Goal: Information Seeking & Learning: Learn about a topic

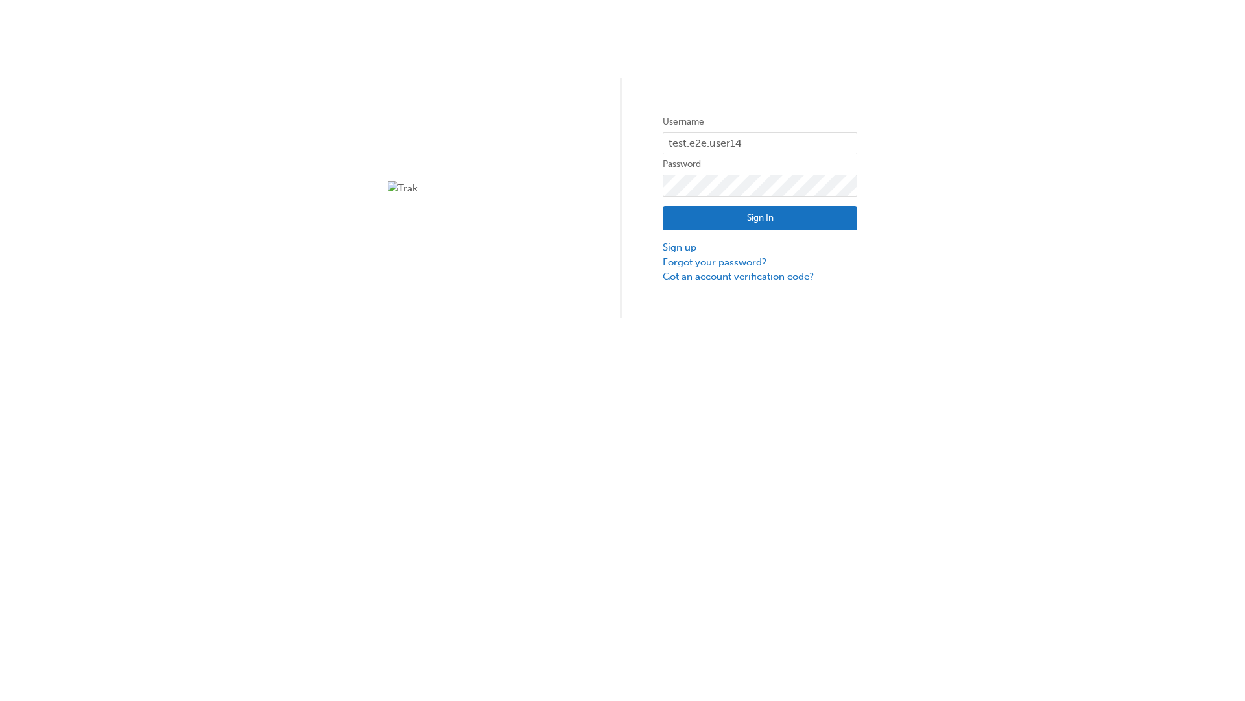
type input "test.e2e.user14"
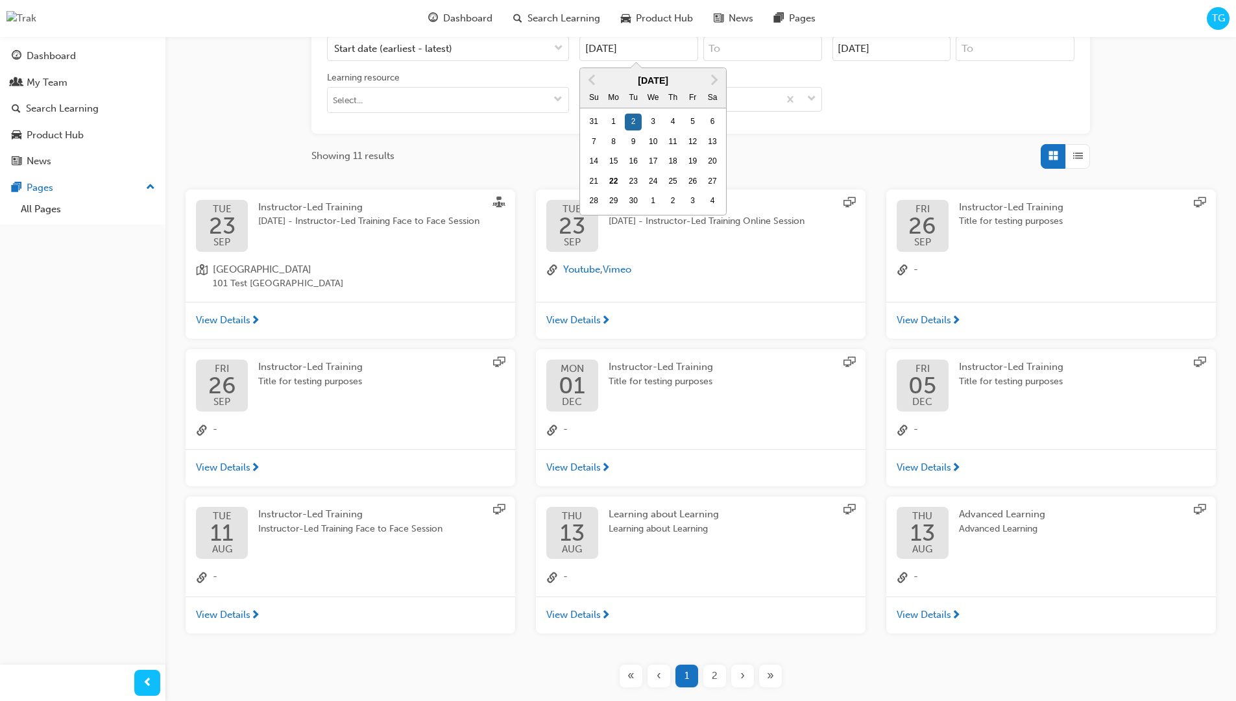
type input "[DATE]"
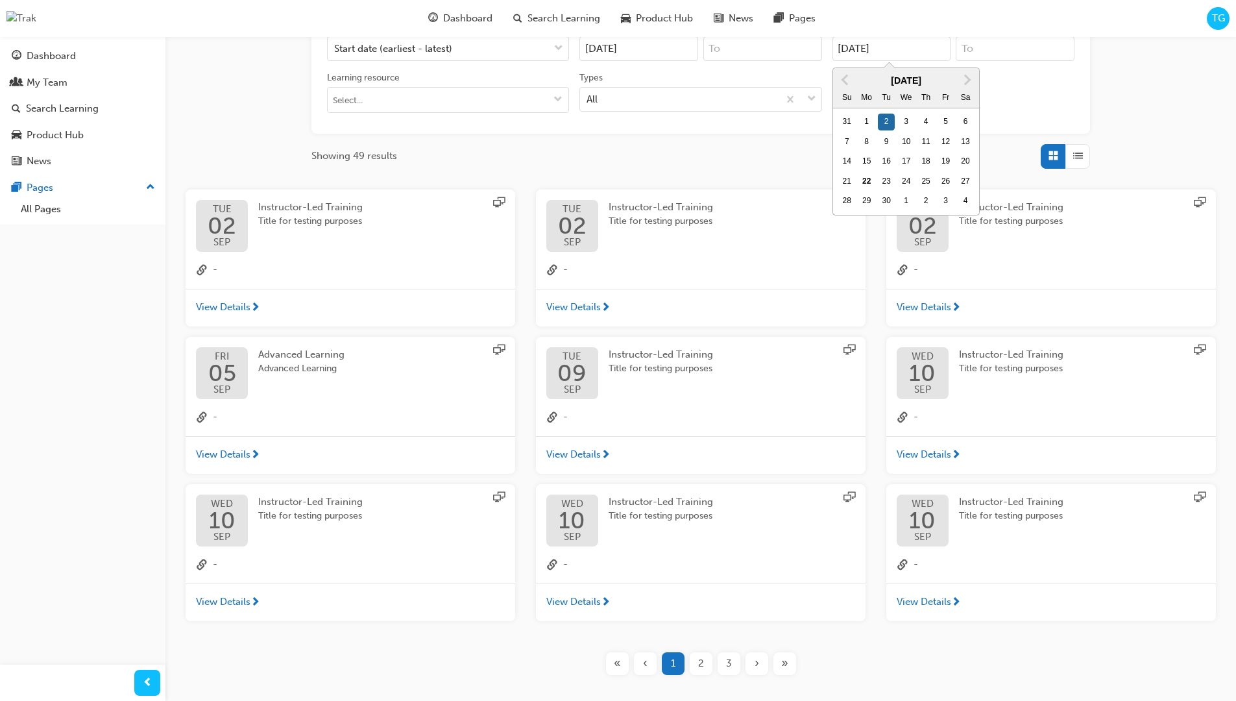
type input "[DATE]"
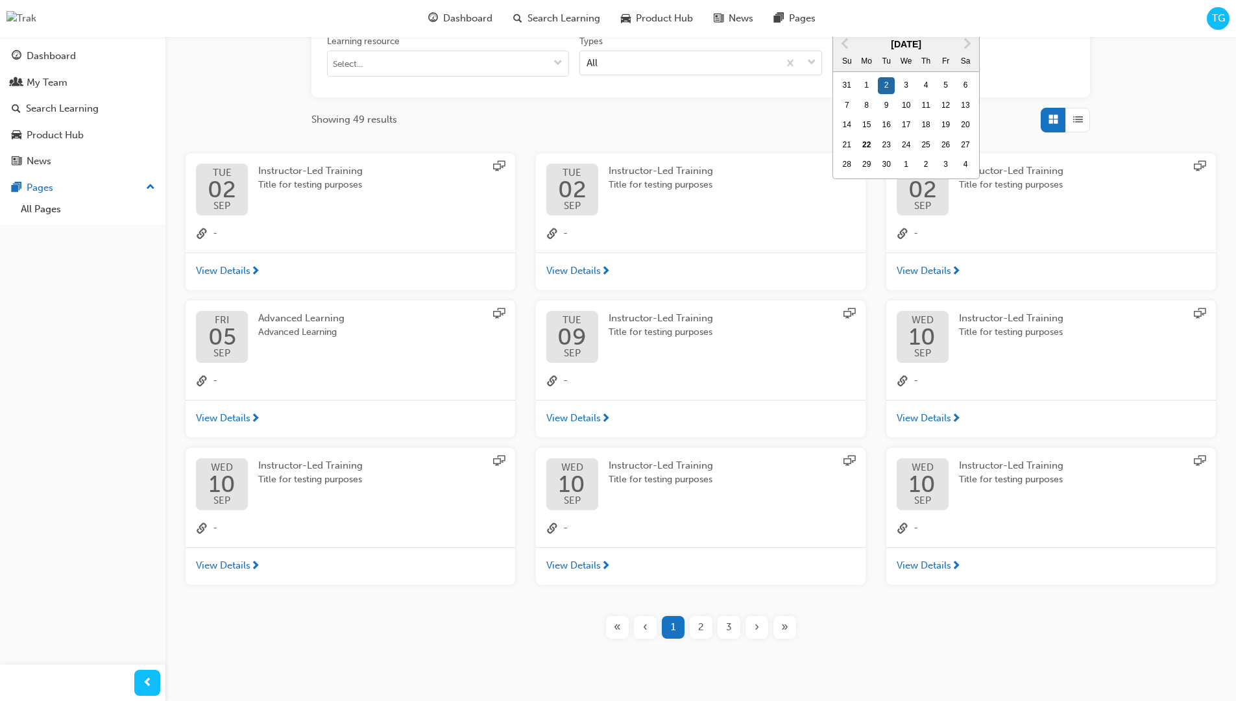
click at [588, 56] on input "Types All" at bounding box center [586, 61] width 1 height 11
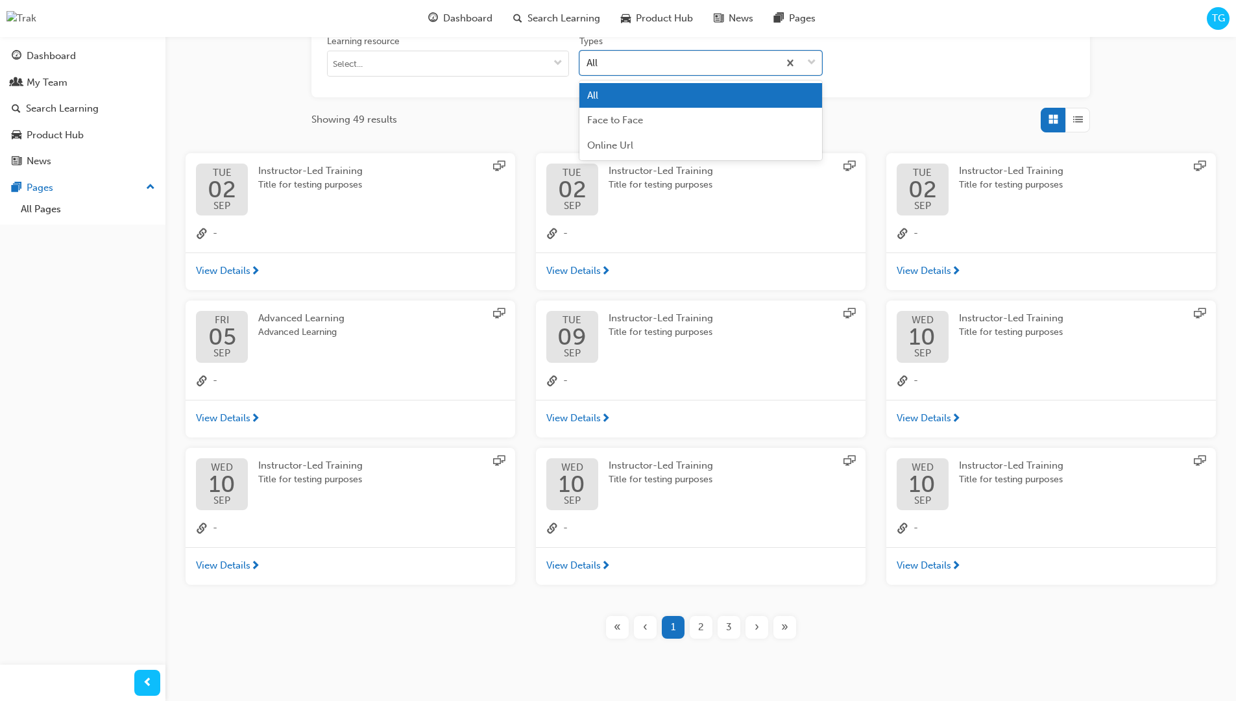
scroll to position [292, 0]
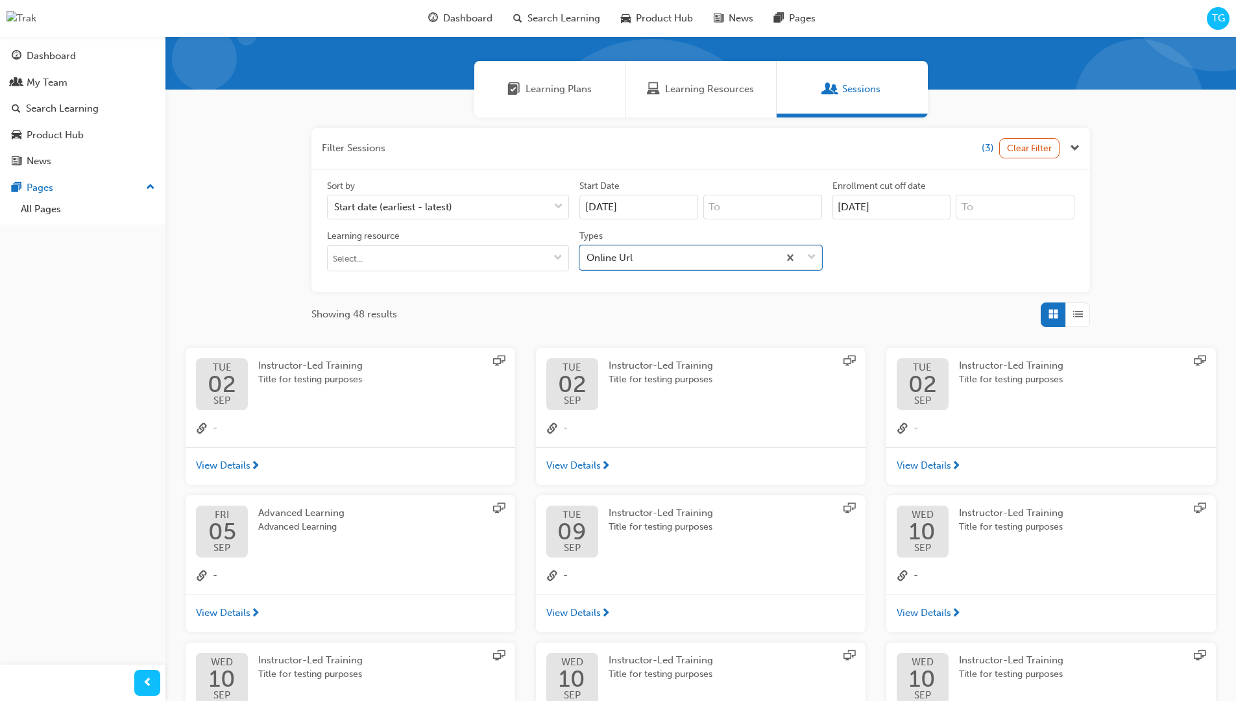
scroll to position [292, 0]
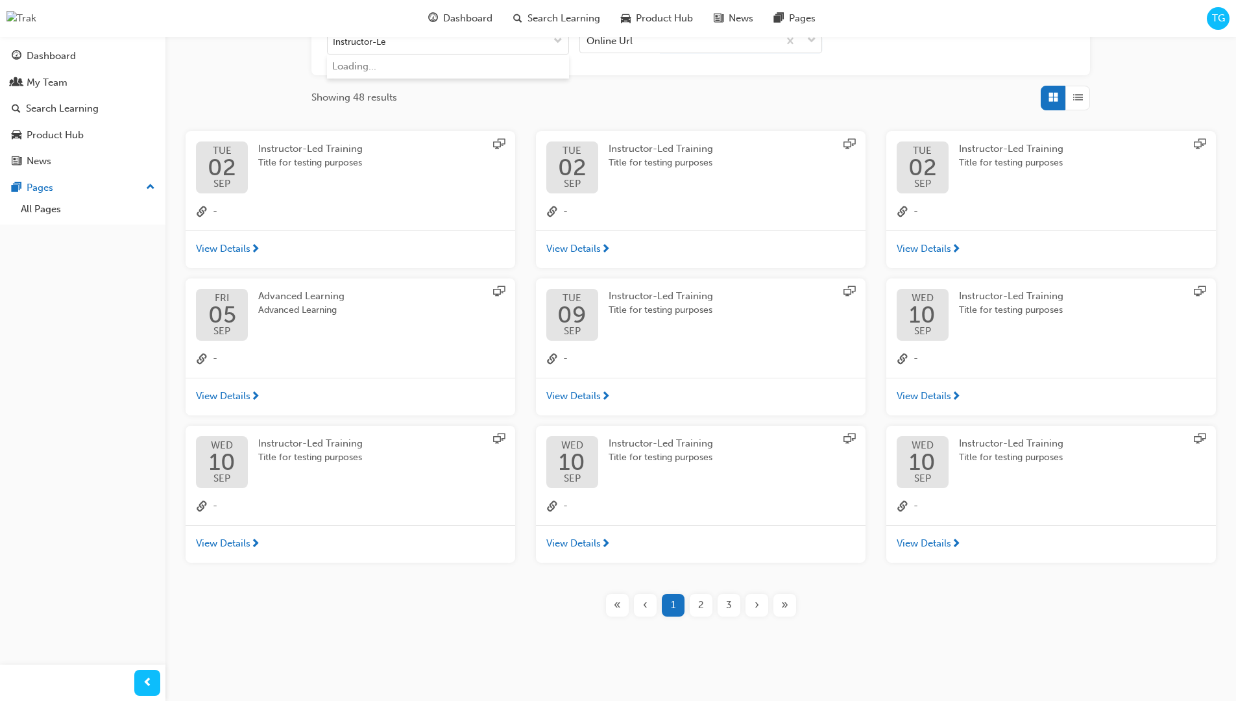
type input "Instructor-Led"
